Goal: Information Seeking & Learning: Find specific fact

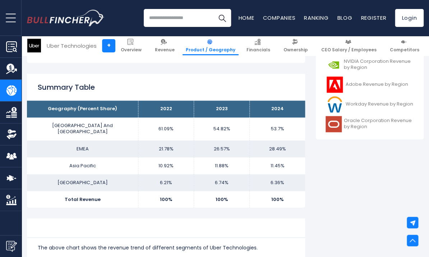
scroll to position [293, 0]
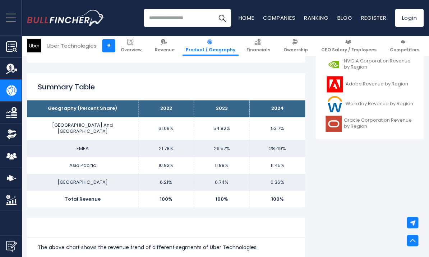
click at [293, 88] on h2 "Summary Table" at bounding box center [166, 87] width 257 height 11
click at [43, 82] on div "Summary Table Geography (Percent Share) 2022 2023 2024 [GEOGRAPHIC_DATA] And [G…" at bounding box center [166, 140] width 278 height 134
drag, startPoint x: 25, startPoint y: 74, endPoint x: 162, endPoint y: 75, distance: 137.2
click at [303, 197] on td "100%" at bounding box center [277, 199] width 56 height 17
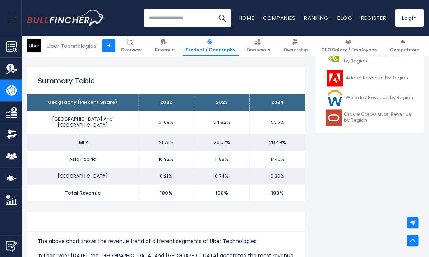
scroll to position [298, 0]
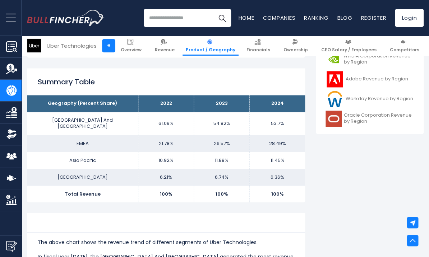
click at [34, 73] on div "Summary Table Geography (Percent Share) 2022 2023 2024 [GEOGRAPHIC_DATA] And [G…" at bounding box center [166, 135] width 278 height 134
drag, startPoint x: 25, startPoint y: 69, endPoint x: 34, endPoint y: 69, distance: 9.3
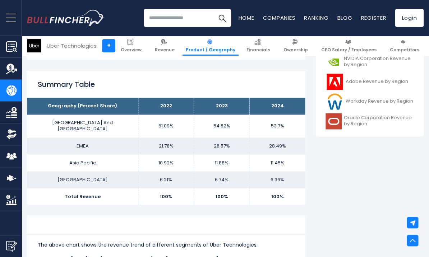
scroll to position [296, 0]
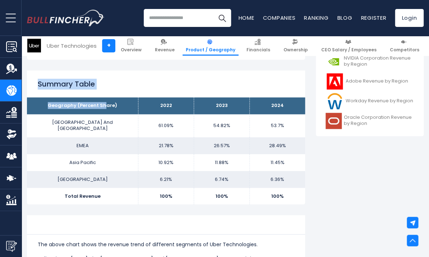
drag, startPoint x: 28, startPoint y: 70, endPoint x: 107, endPoint y: 100, distance: 83.8
click at [107, 101] on div "Uber Technologies's Revenue by Region In fiscal year [DATE], Uber Technologies'…" at bounding box center [166, 192] width 278 height 655
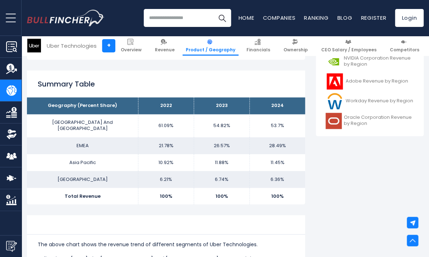
click at [107, 100] on th "Geography (Percent Share)" at bounding box center [82, 105] width 111 height 17
drag, startPoint x: 47, startPoint y: 111, endPoint x: 58, endPoint y: 110, distance: 10.8
click at [58, 110] on th "Geography (Percent Share)" at bounding box center [82, 105] width 111 height 17
click at [174, 198] on td "100%" at bounding box center [166, 196] width 56 height 17
click at [191, 223] on div "The above chart shows the revenue trend of different segments of Uber Technolog…" at bounding box center [166, 247] width 257 height 48
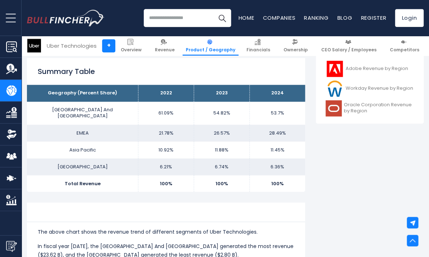
scroll to position [308, 0]
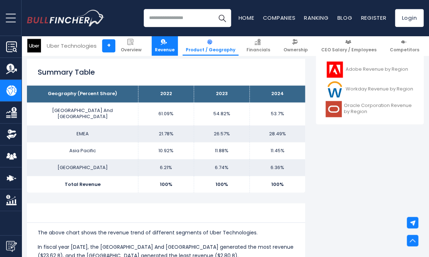
click at [167, 41] on img at bounding box center [164, 42] width 6 height 6
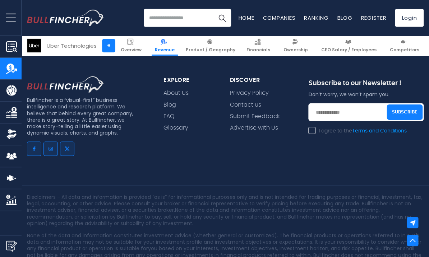
scroll to position [2133, 0]
